Goal: Information Seeking & Learning: Learn about a topic

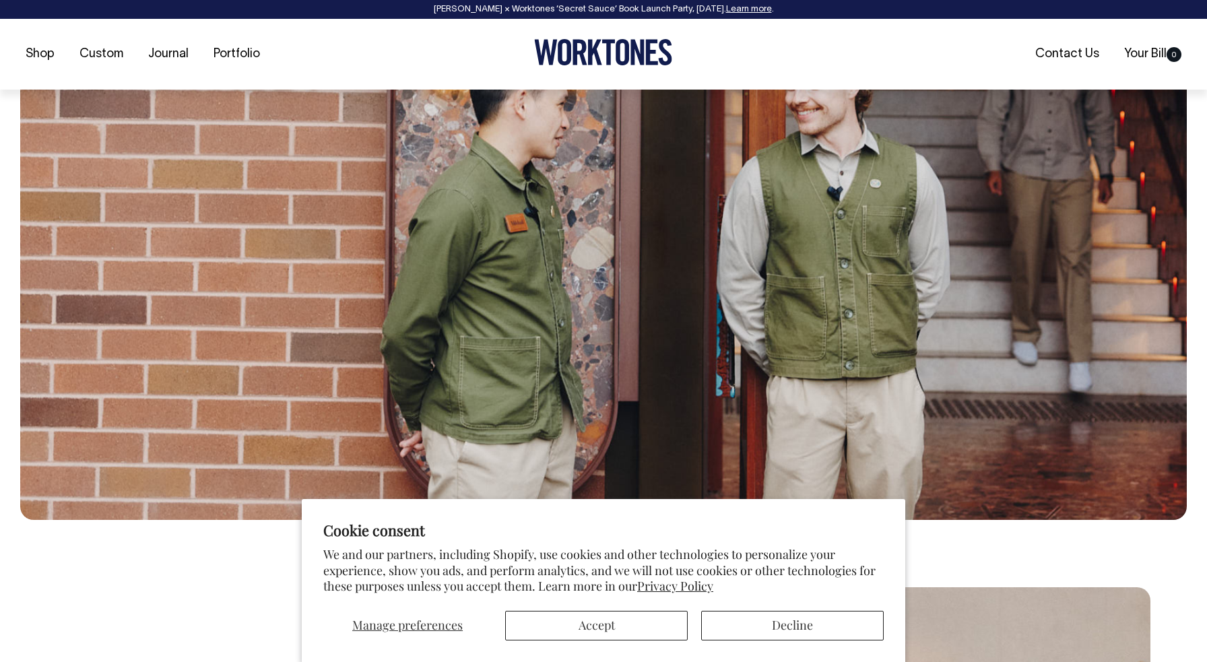
scroll to position [350, 0]
click at [597, 624] on button "Accept" at bounding box center [596, 626] width 183 height 30
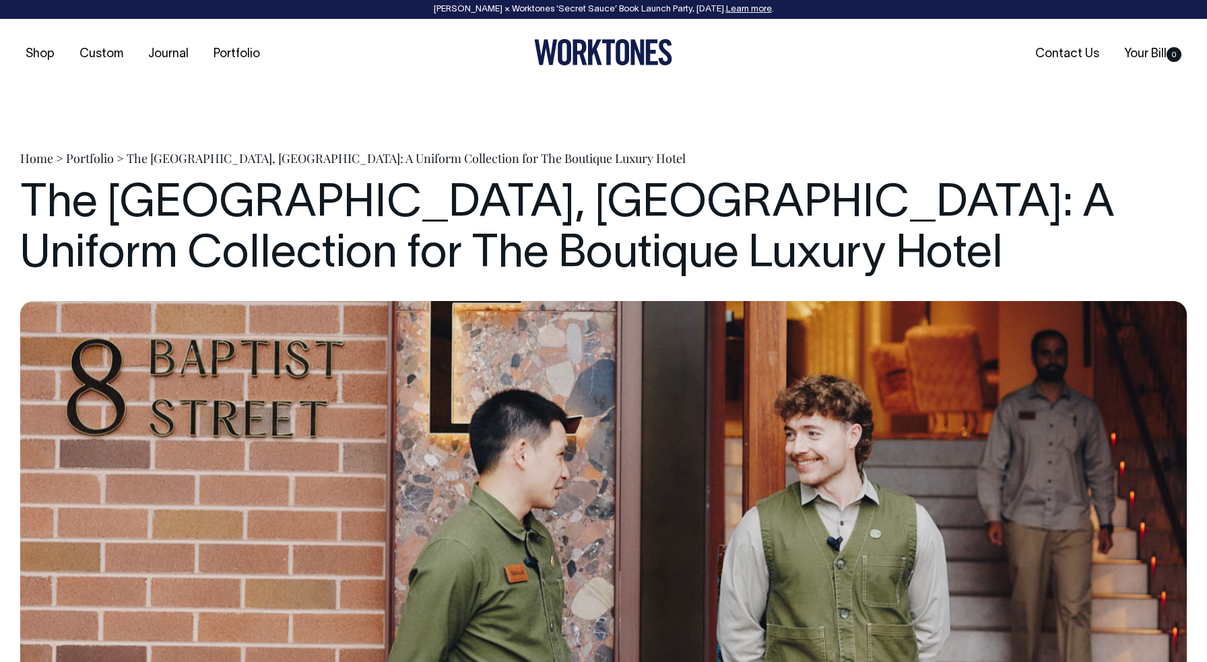
scroll to position [0, 0]
click at [579, 59] on icon at bounding box center [603, 52] width 138 height 26
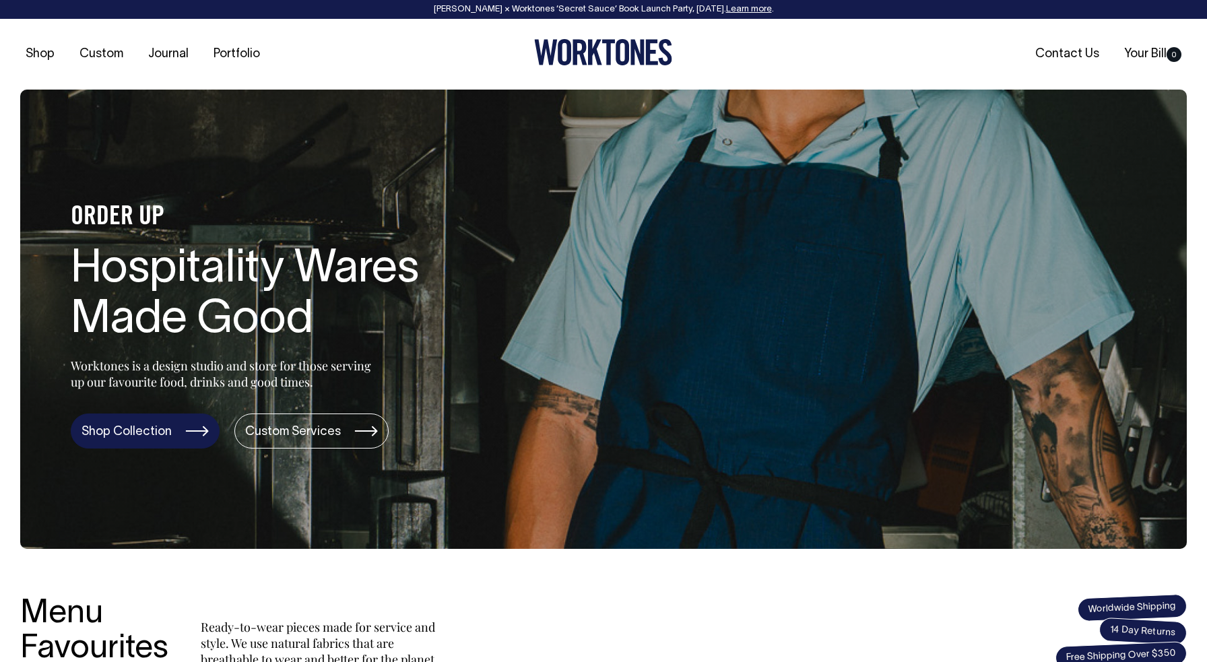
click at [182, 432] on link "Shop Collection" at bounding box center [145, 431] width 149 height 35
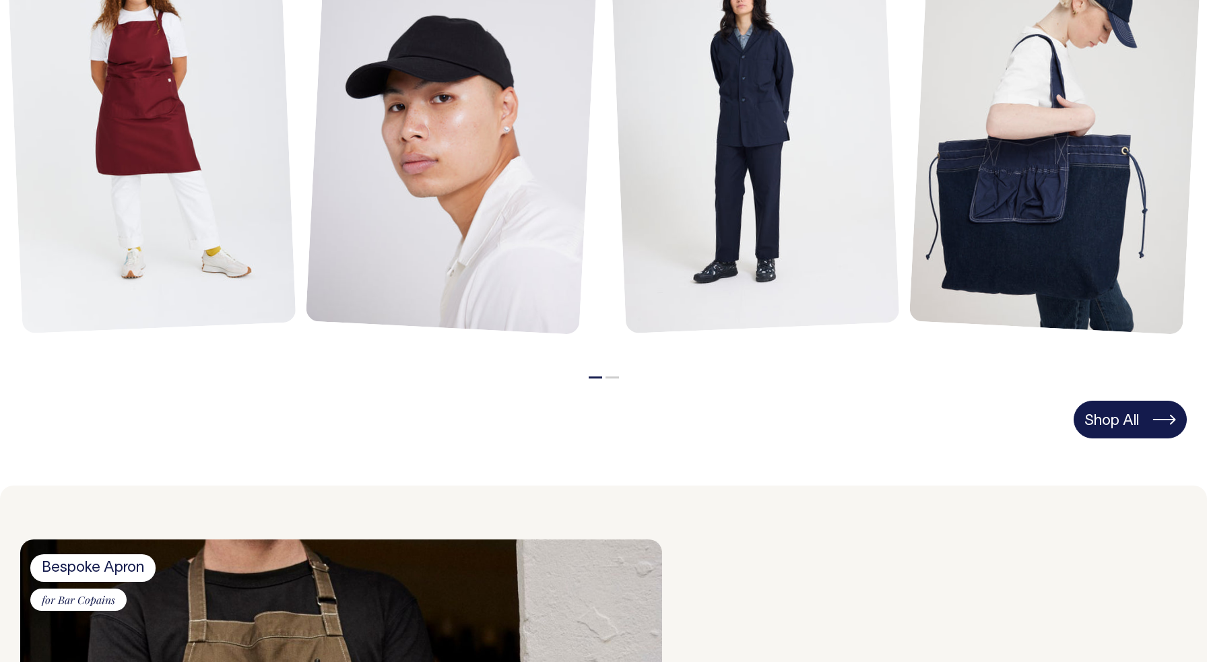
scroll to position [782, 0]
click at [1138, 411] on link "Shop All" at bounding box center [1130, 420] width 113 height 38
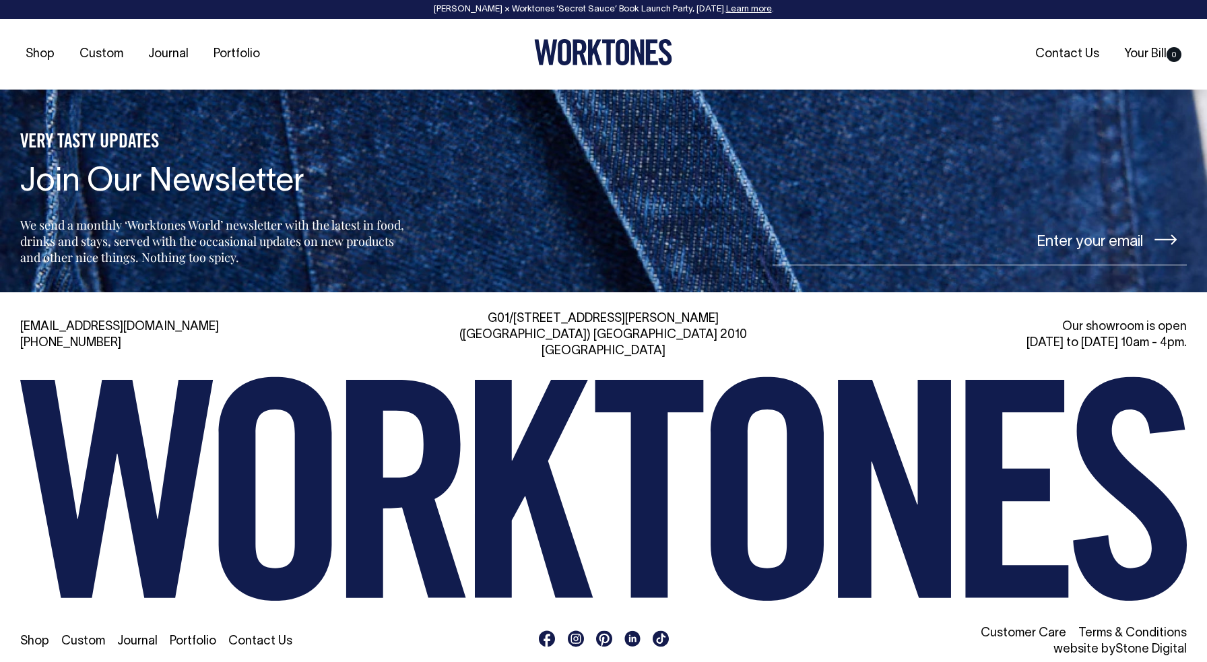
scroll to position [3097, 0]
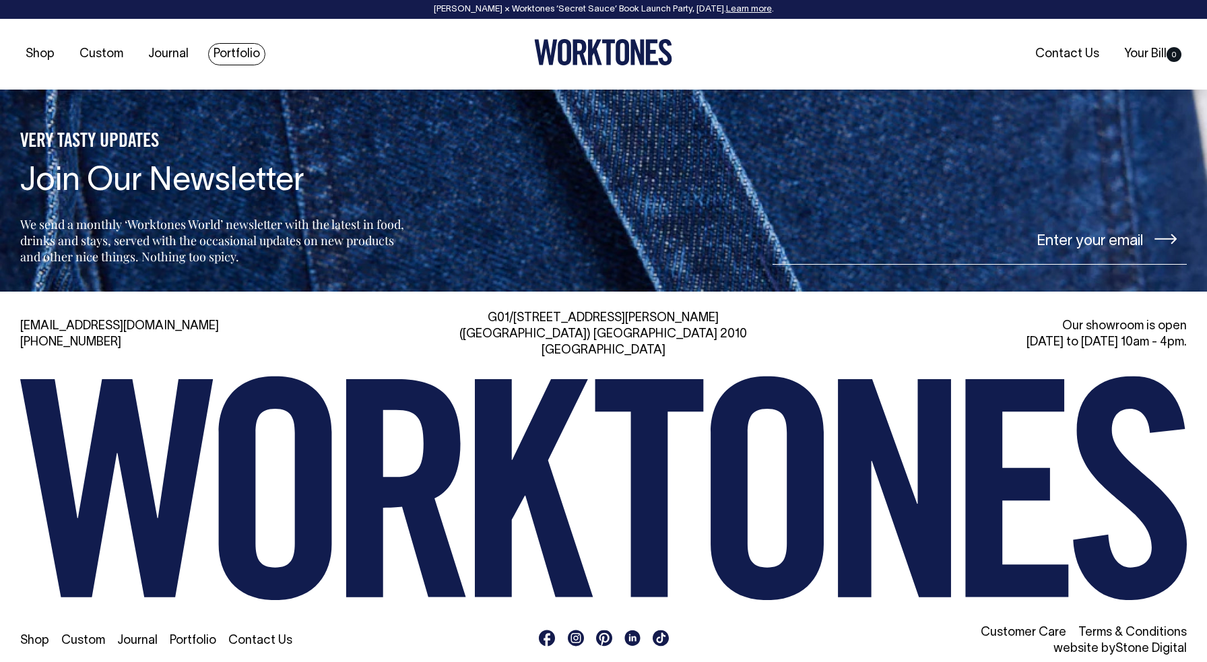
click at [221, 53] on link "Portfolio" at bounding box center [236, 54] width 57 height 22
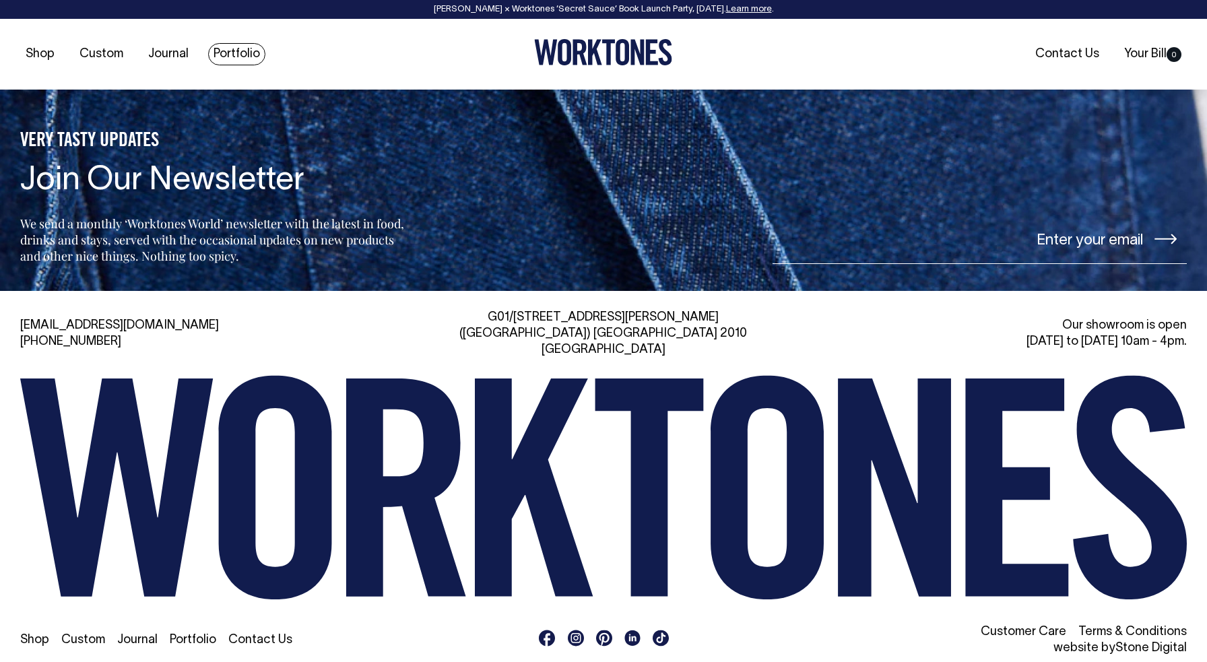
click at [234, 55] on link "Portfolio" at bounding box center [236, 54] width 57 height 22
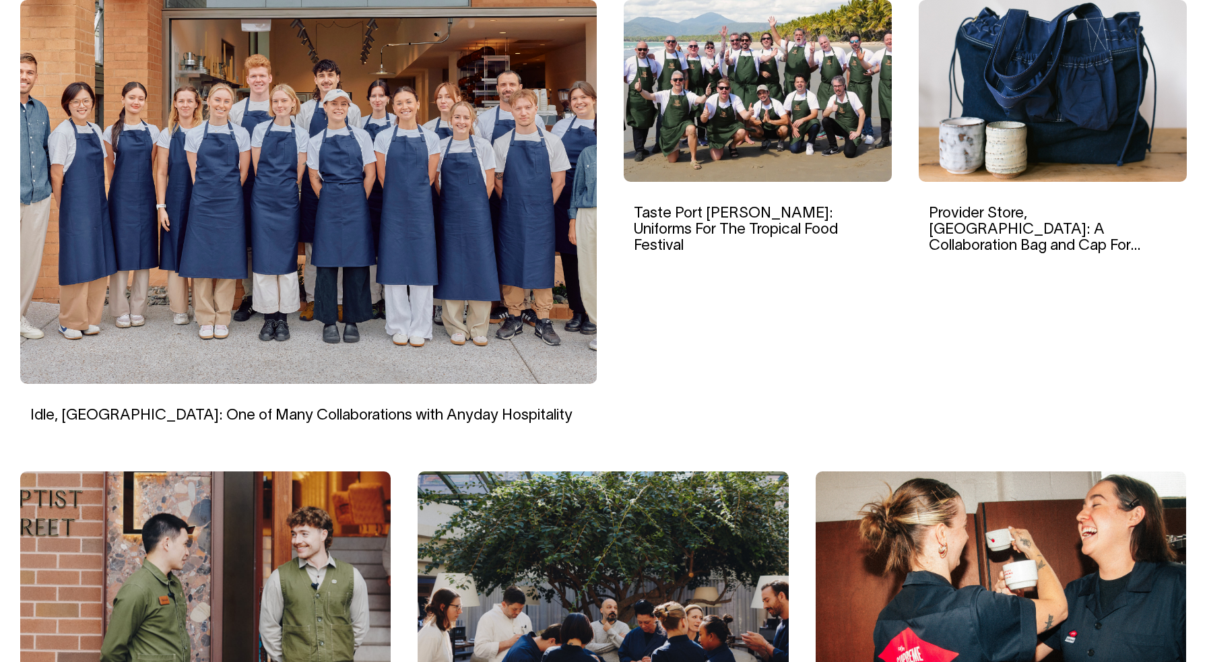
scroll to position [492, 0]
click at [321, 258] on img at bounding box center [308, 192] width 577 height 384
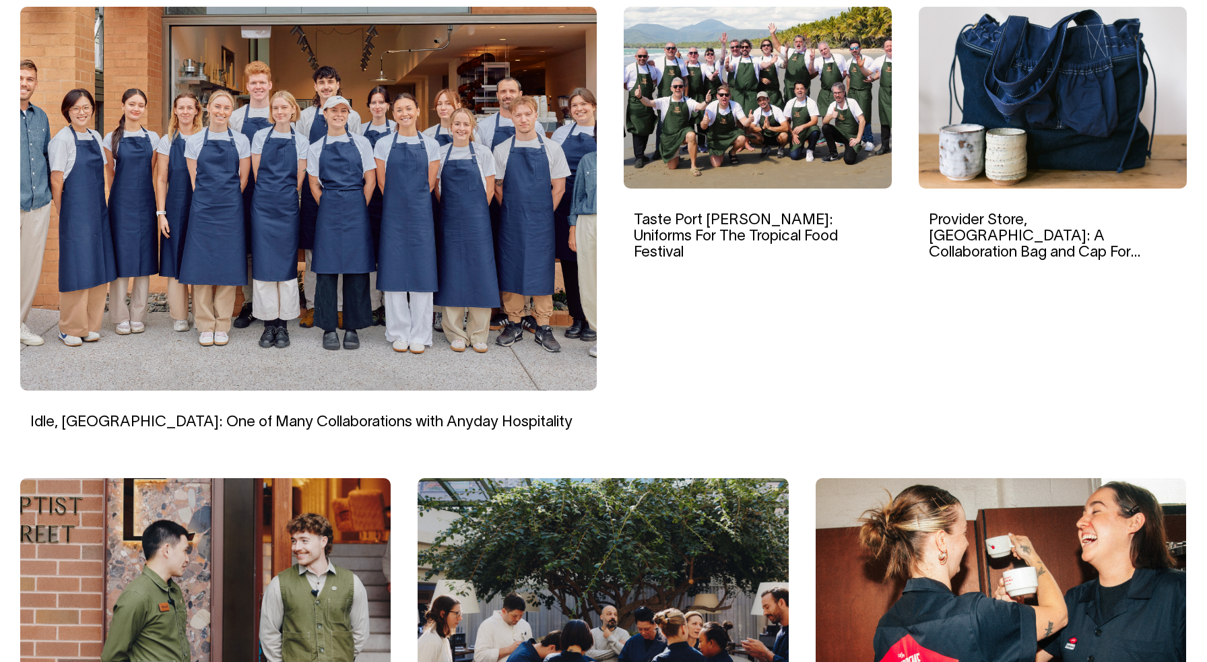
scroll to position [486, 0]
click at [768, 106] on img at bounding box center [758, 98] width 268 height 182
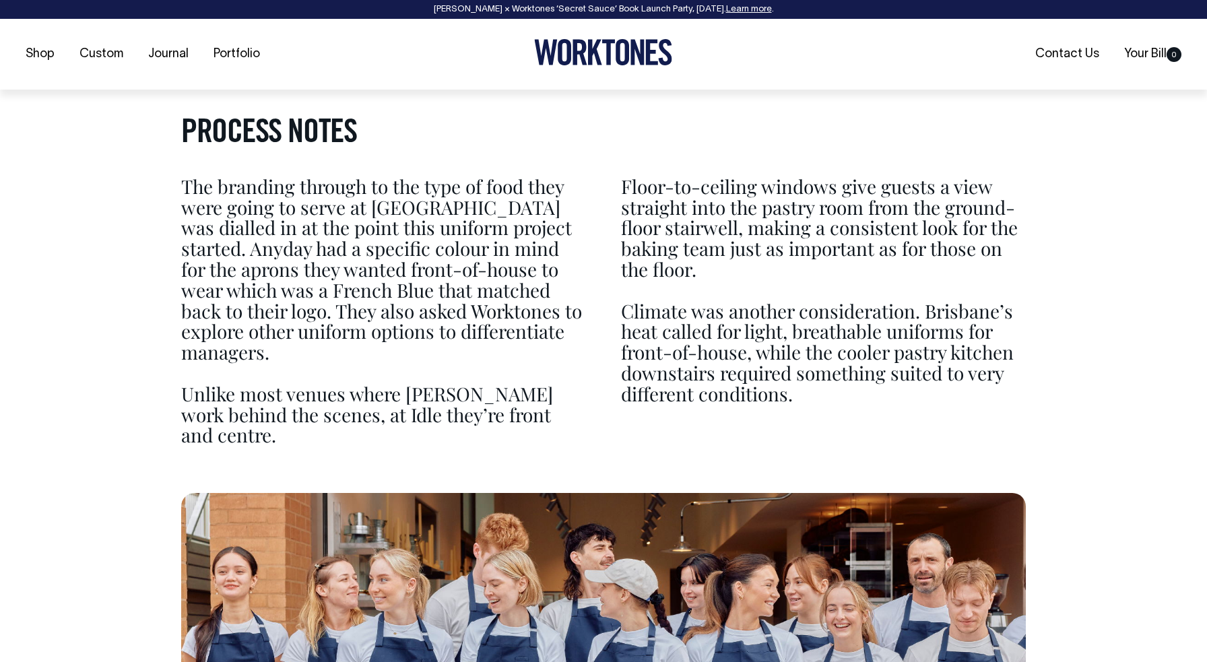
scroll to position [3426, 0]
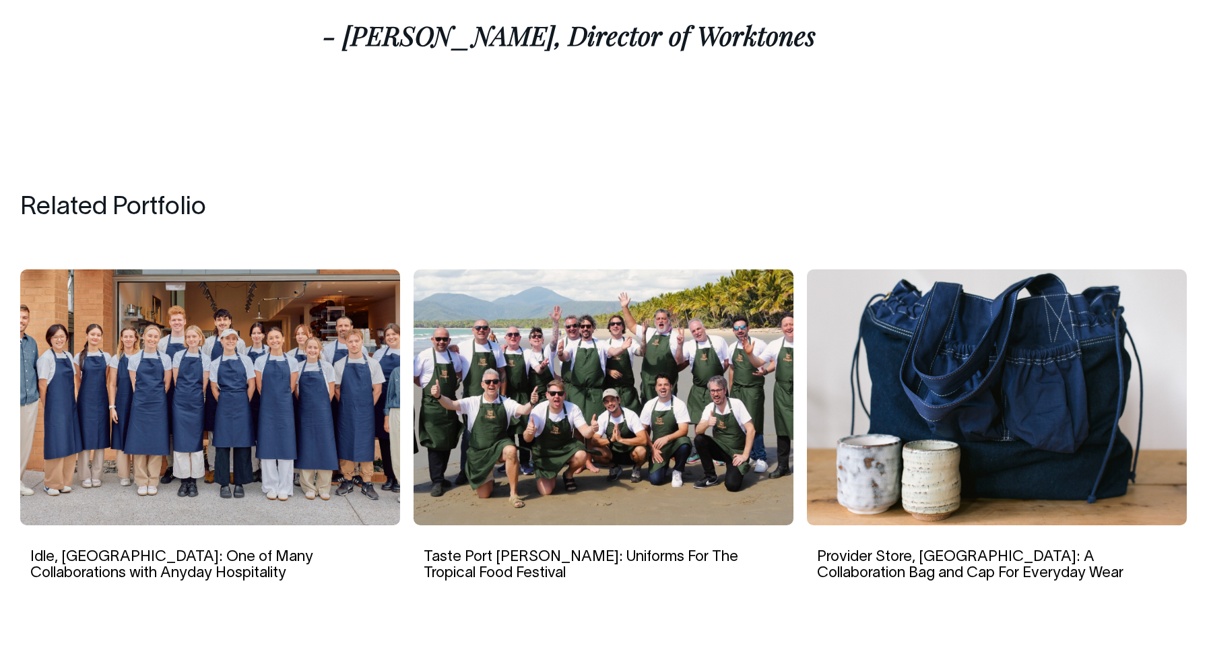
scroll to position [6056, 0]
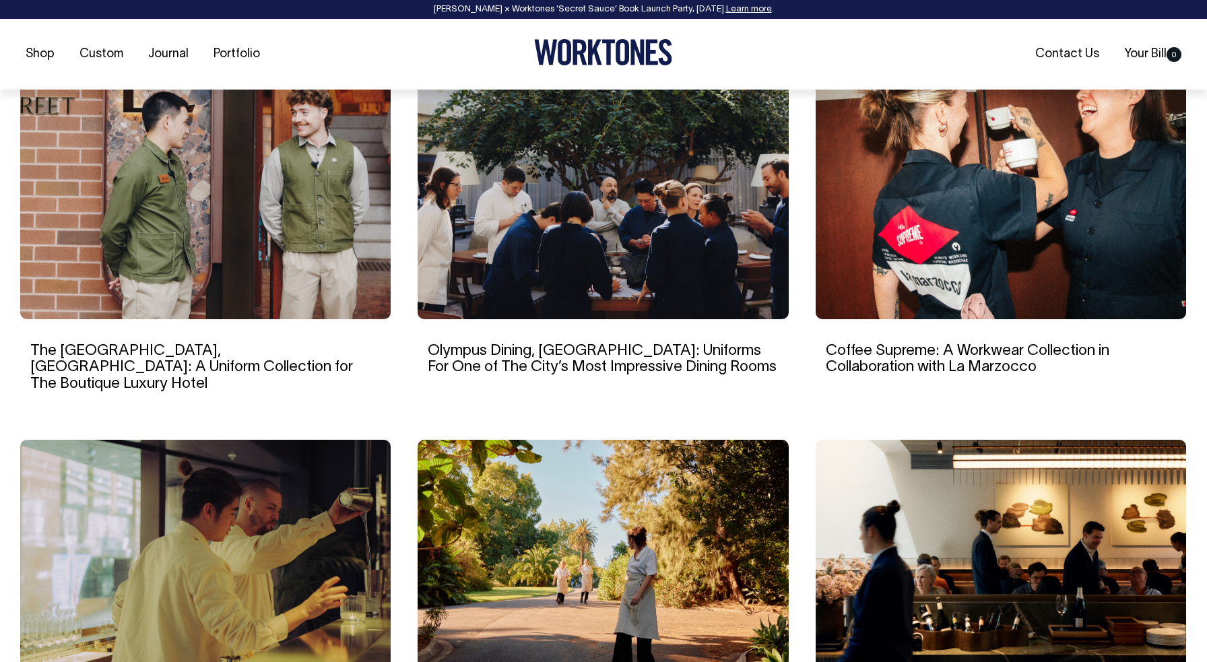
scroll to position [915, 0]
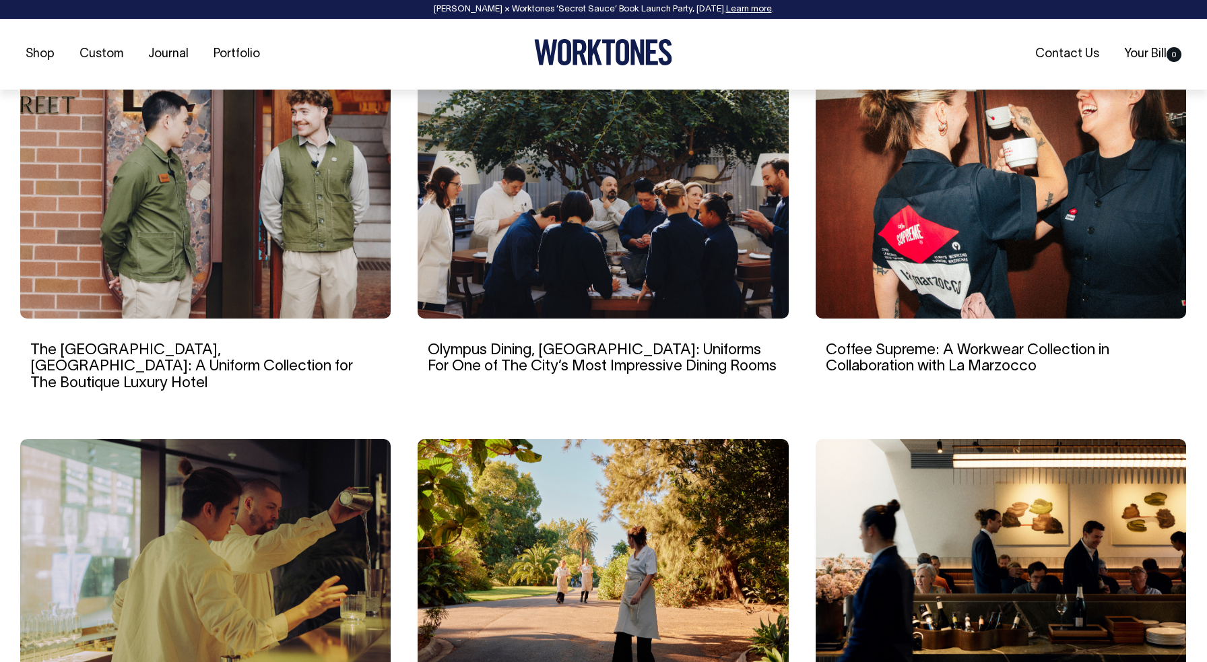
click at [696, 251] on img at bounding box center [603, 183] width 371 height 269
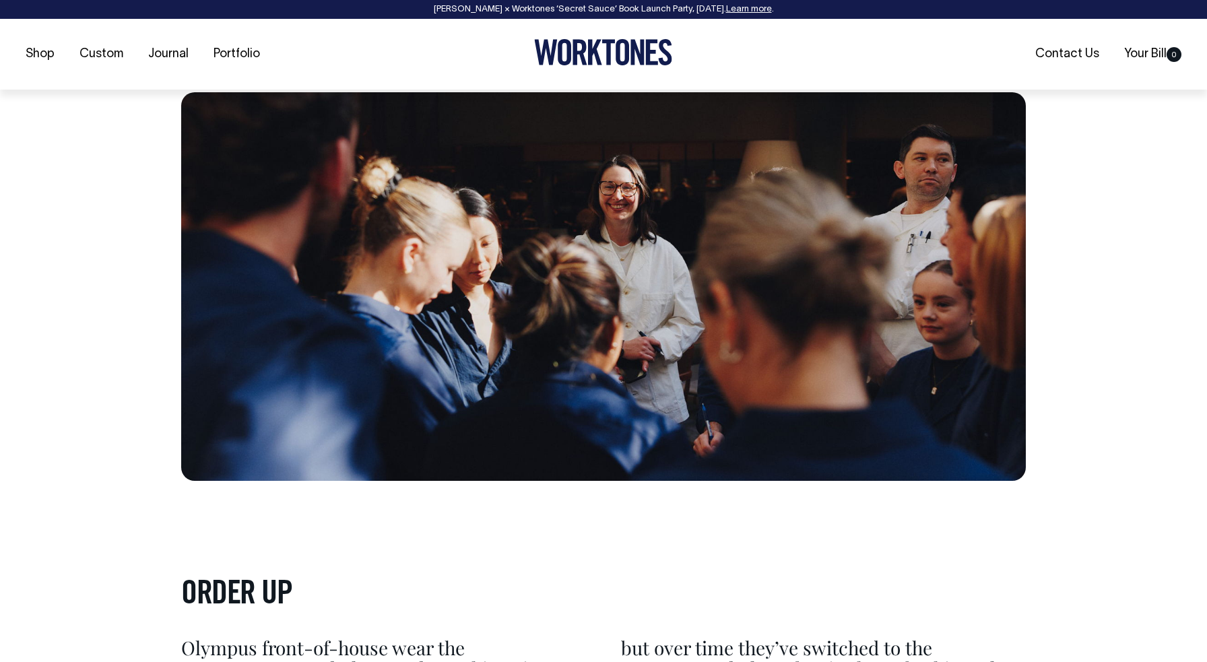
scroll to position [3581, 0]
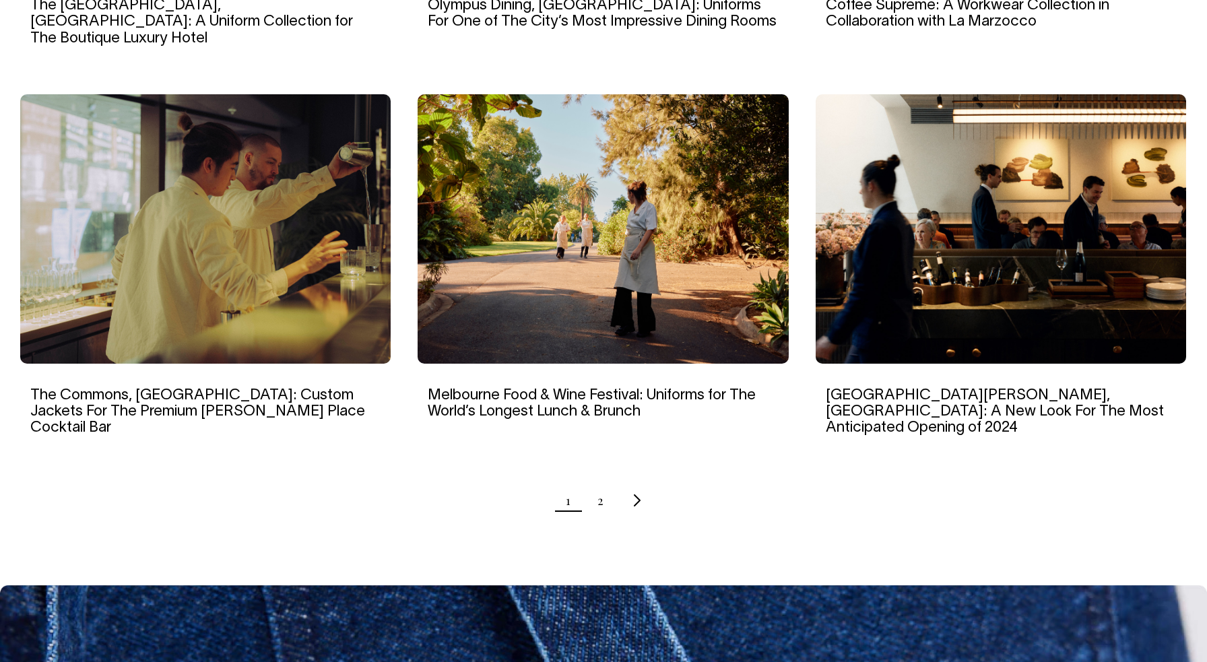
click at [604, 484] on ul "1 2" at bounding box center [603, 501] width 1167 height 34
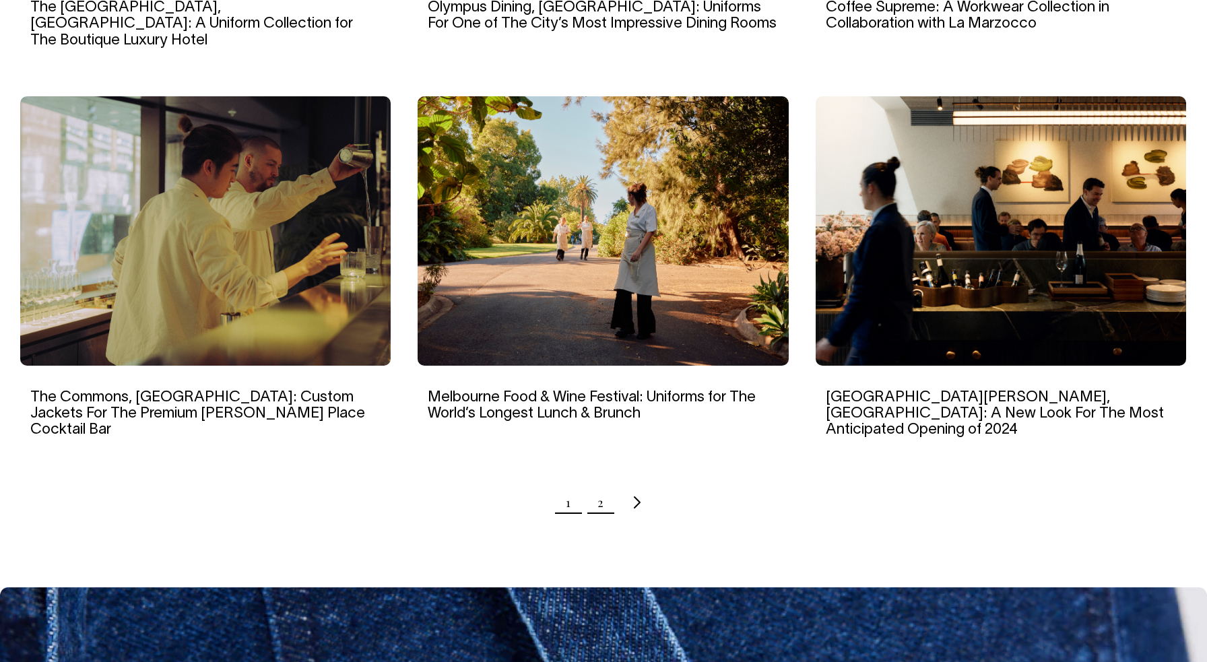
scroll to position [1258, 0]
click at [600, 486] on link "2" at bounding box center [601, 503] width 6 height 34
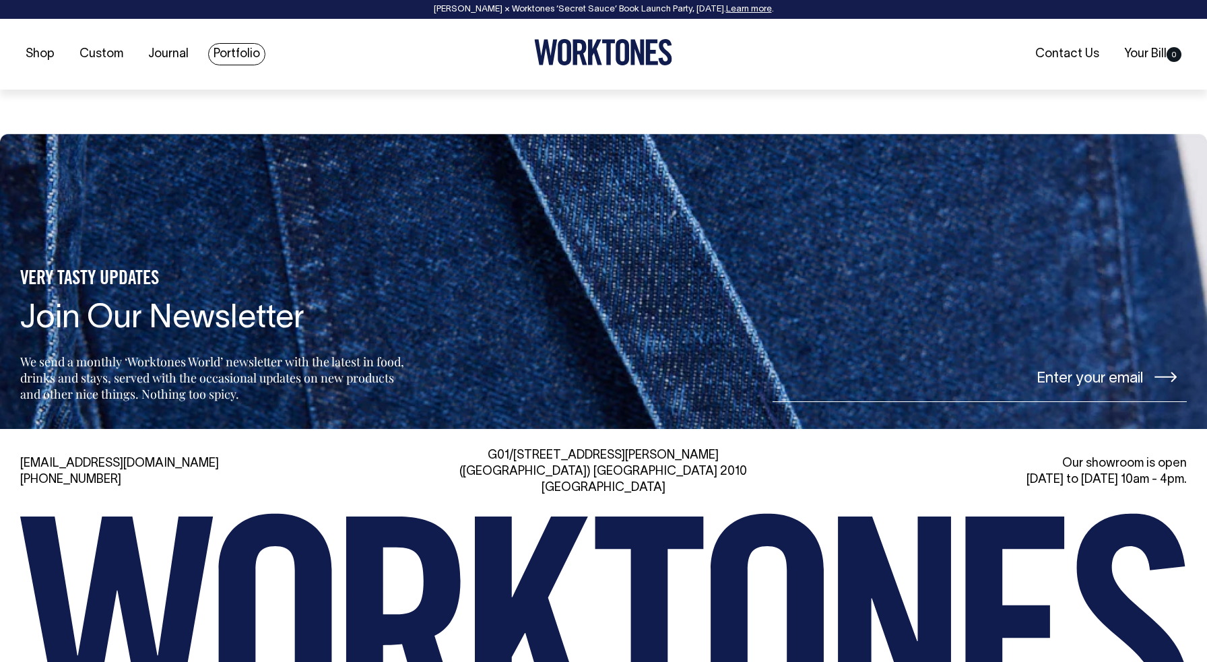
scroll to position [1712, 0]
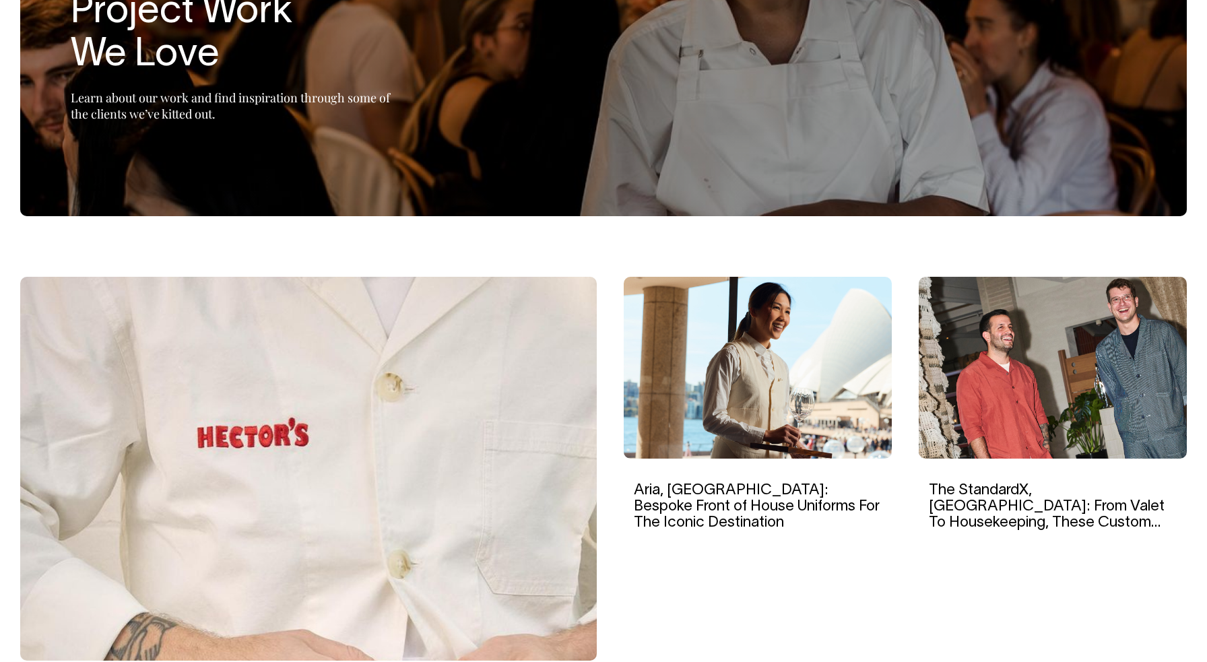
scroll to position [216, 0]
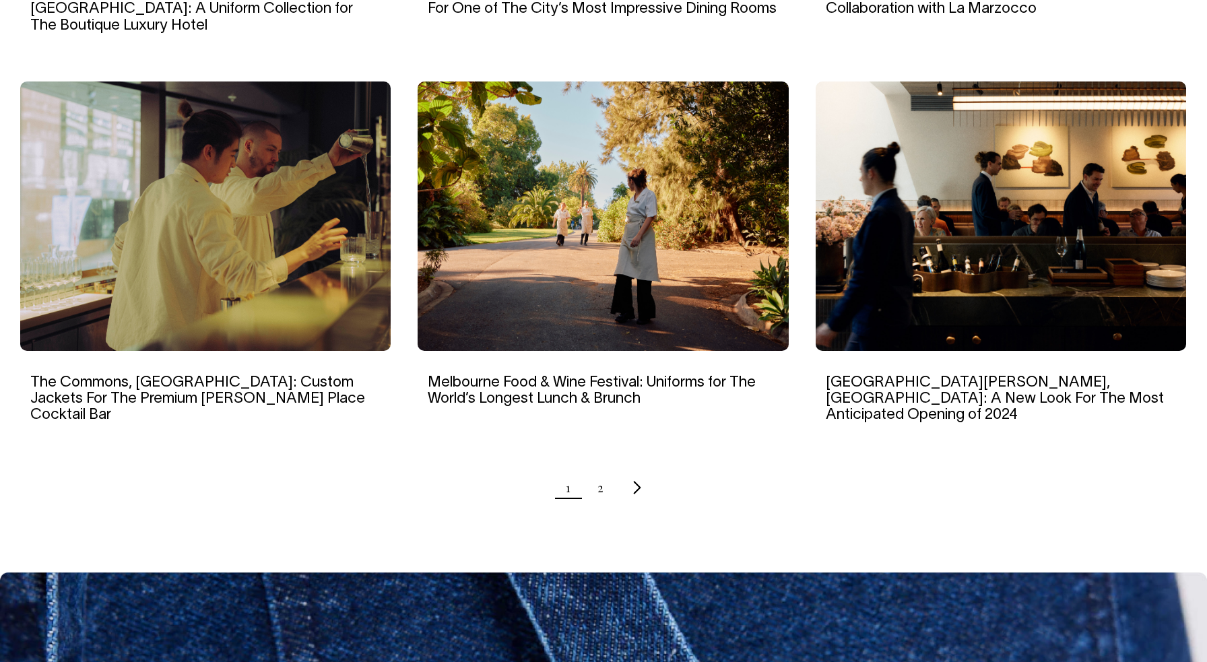
click at [641, 481] on icon "Next page" at bounding box center [637, 488] width 9 height 14
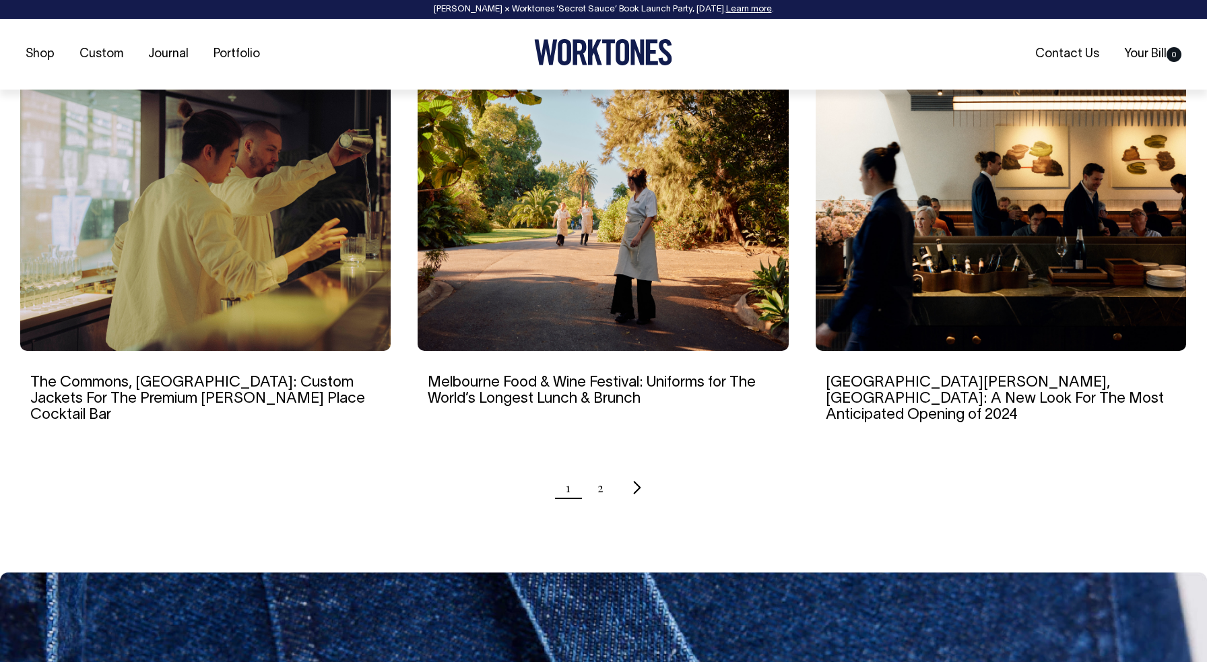
scroll to position [1273, 0]
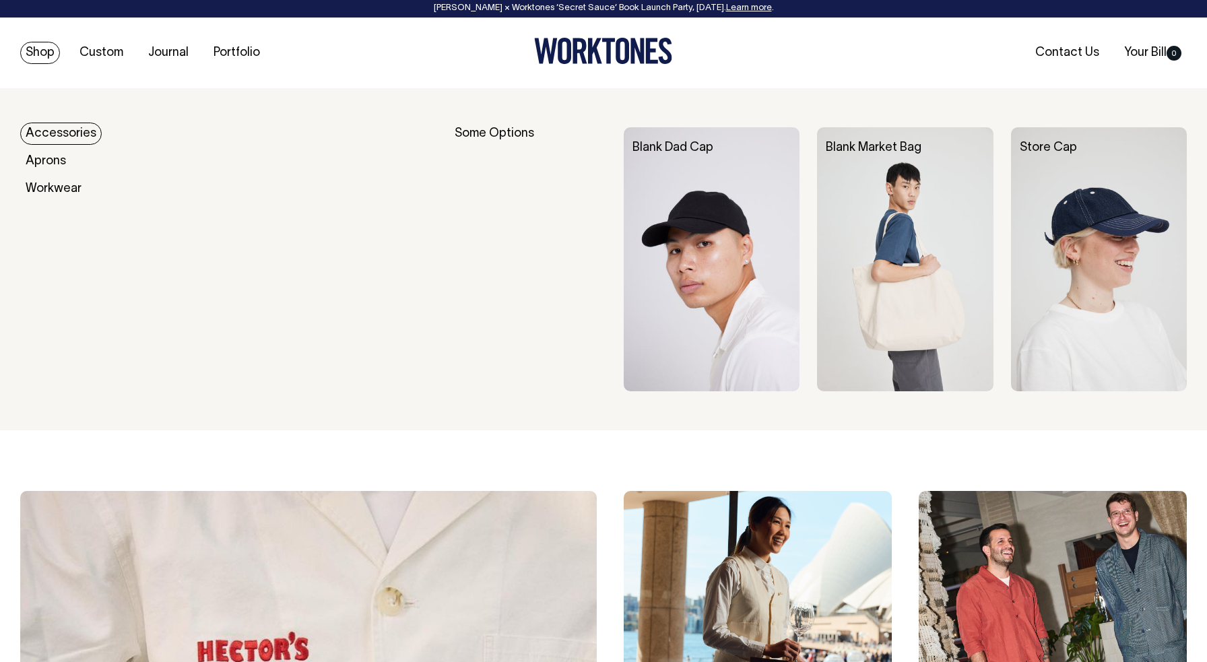
scroll to position [2, 0]
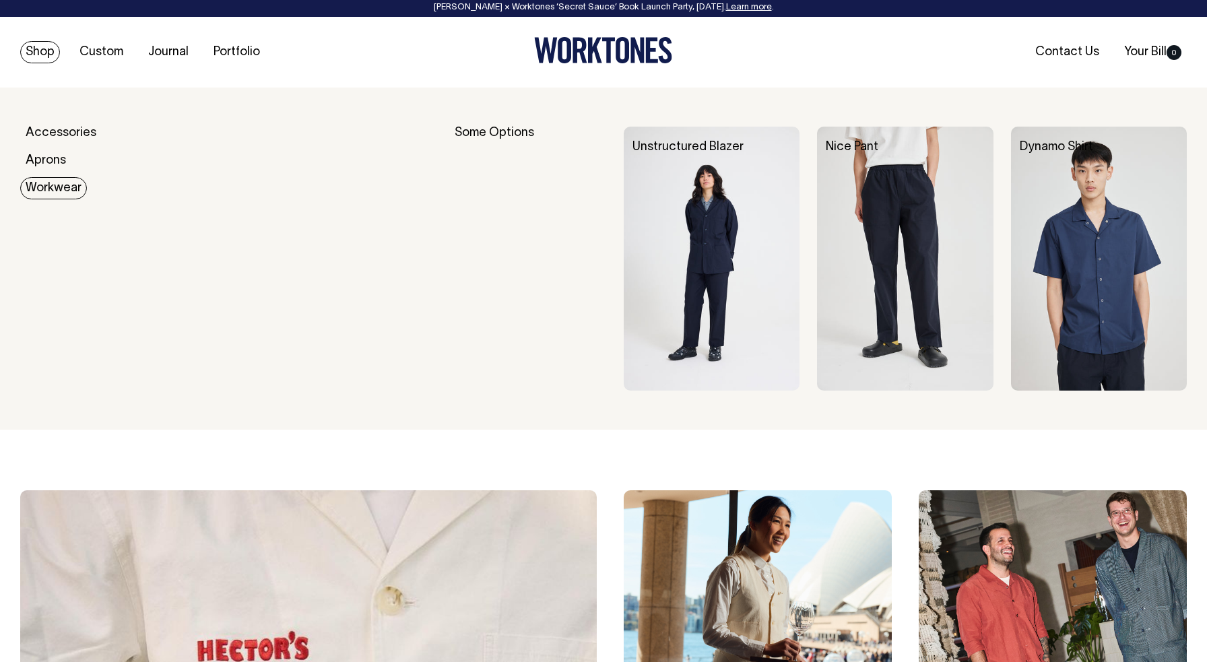
click at [51, 187] on link "Workwear" at bounding box center [53, 188] width 67 height 22
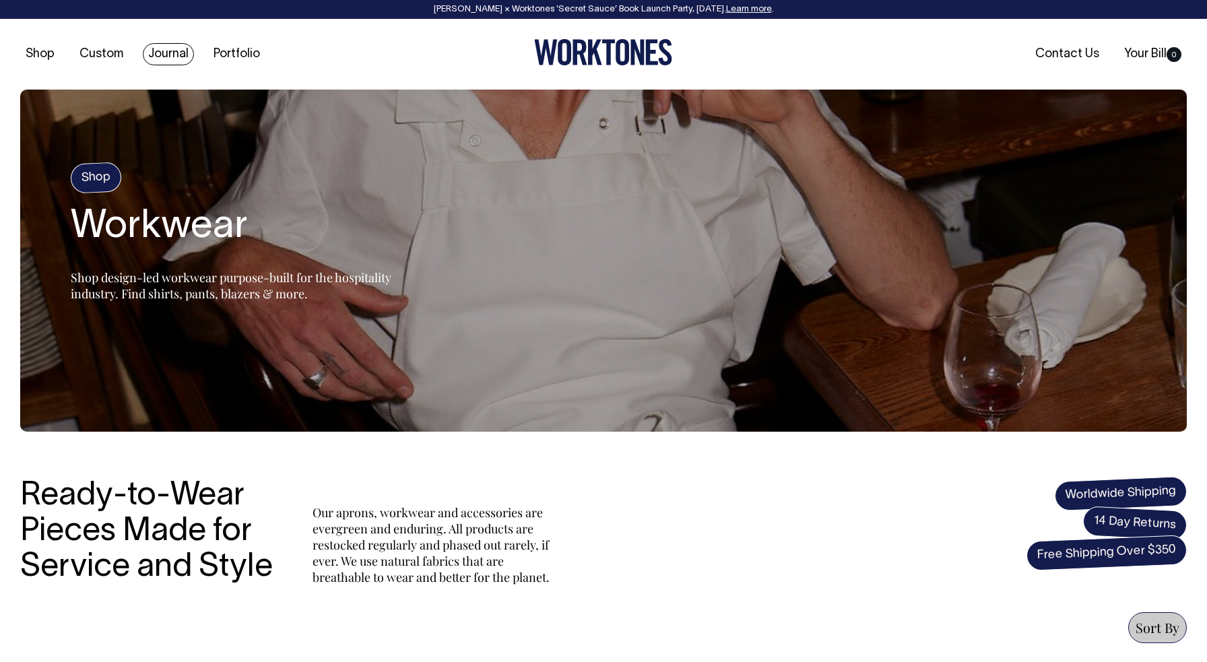
click at [164, 55] on link "Journal" at bounding box center [168, 54] width 51 height 22
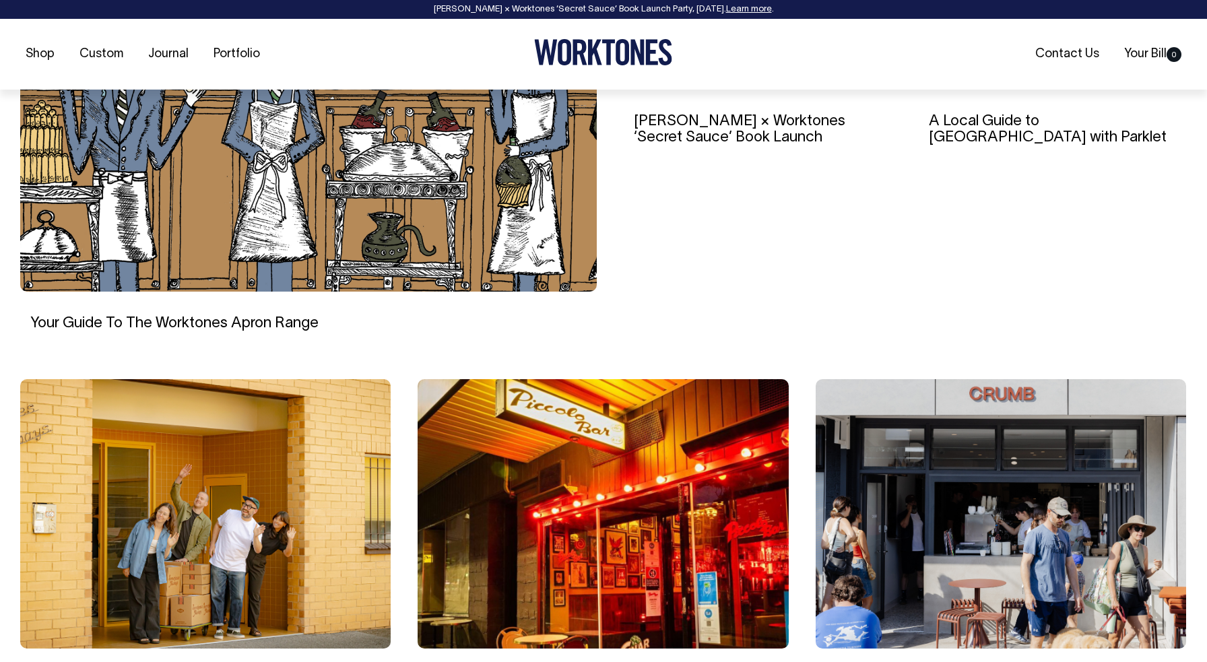
click at [376, 214] on img at bounding box center [308, 100] width 577 height 384
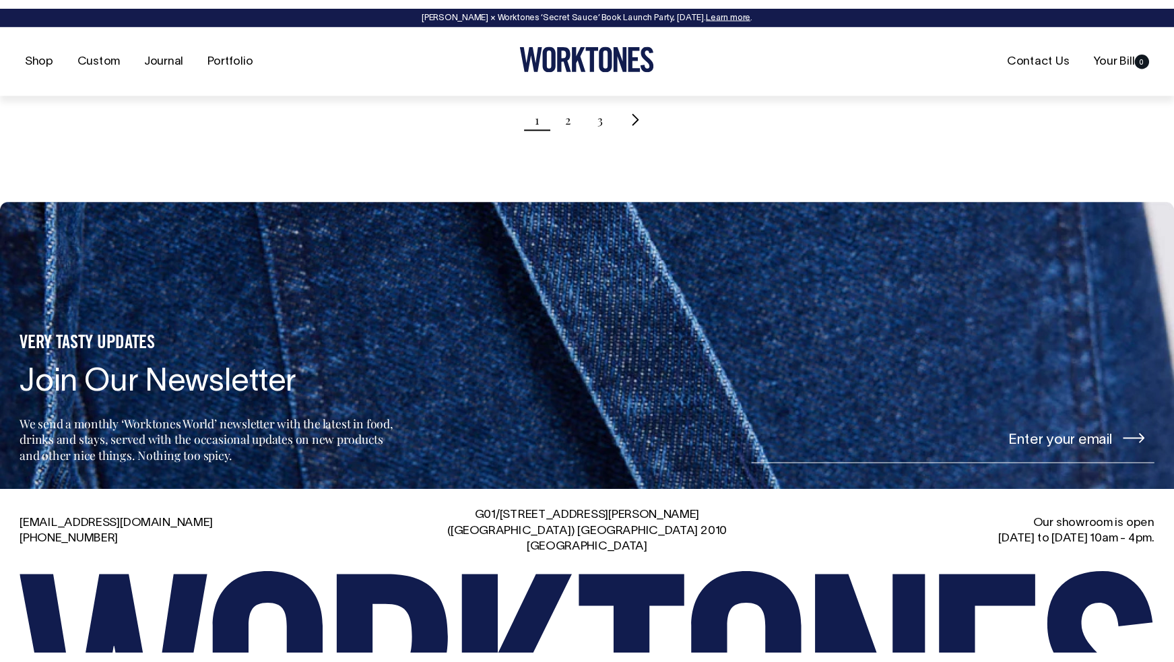
scroll to position [1615, 0]
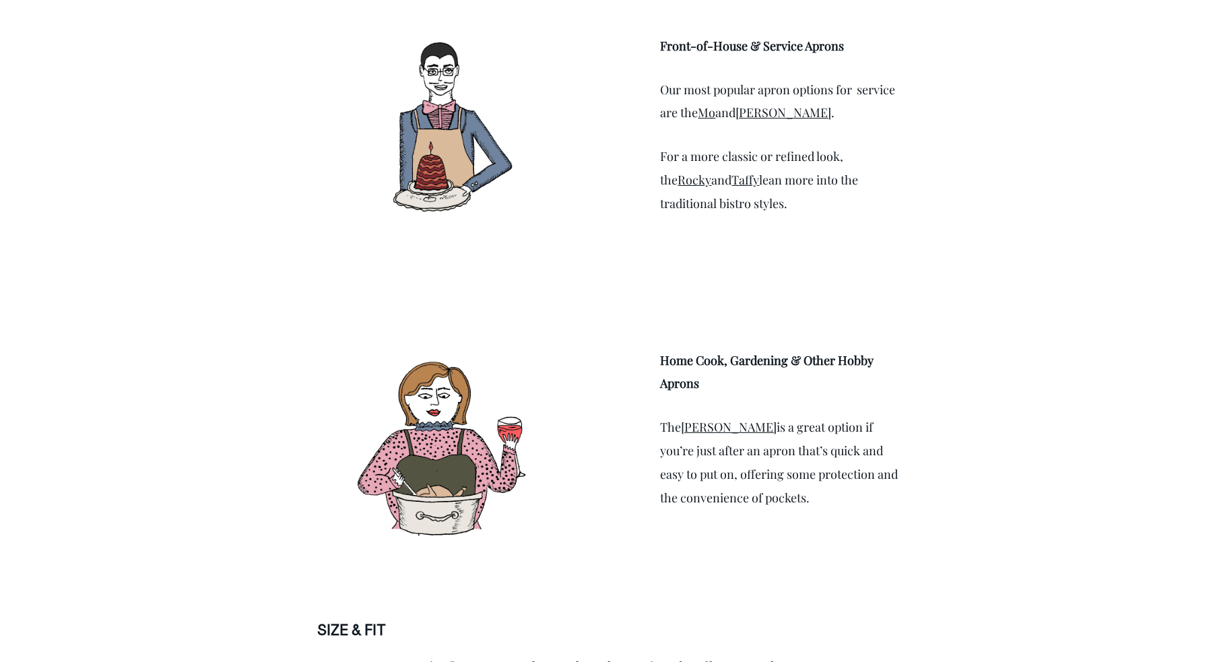
scroll to position [2252, 0]
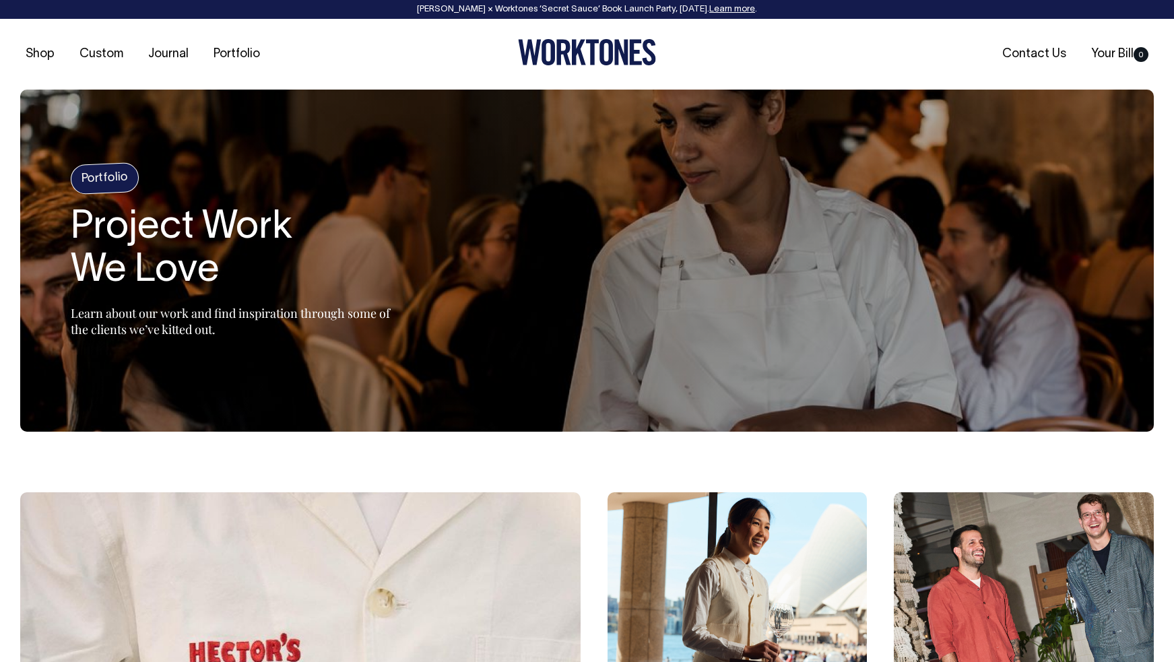
scroll to position [2, 0]
